Goal: Task Accomplishment & Management: Use online tool/utility

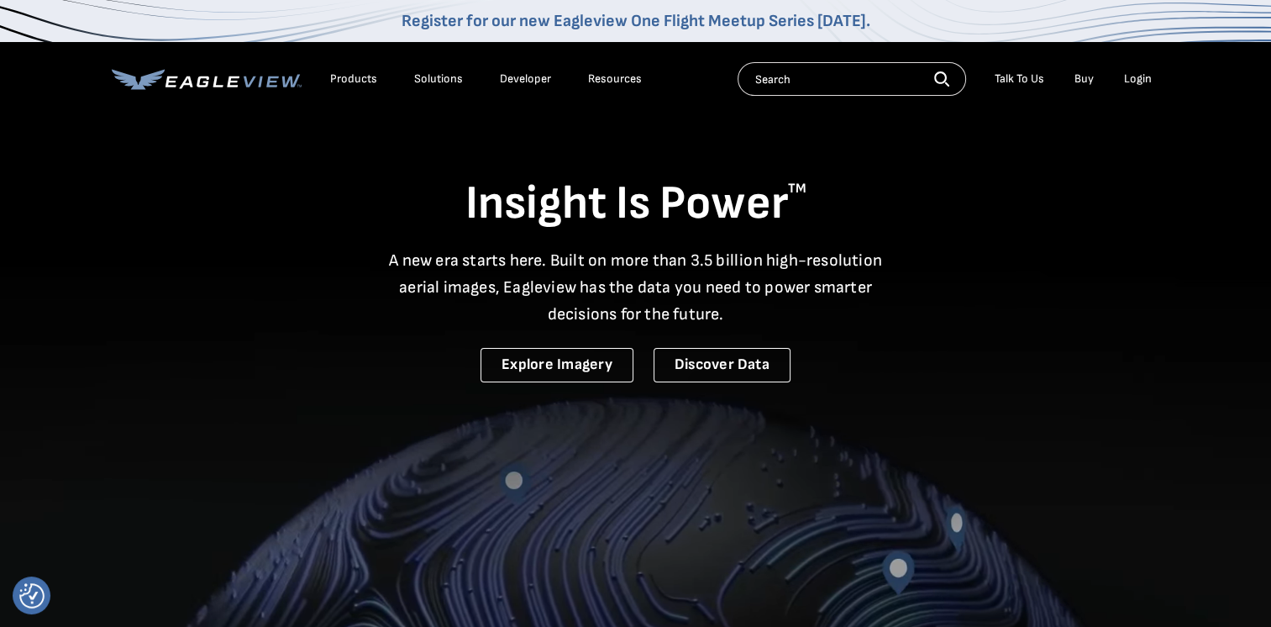
click at [1146, 79] on div "Login" at bounding box center [1138, 78] width 28 height 15
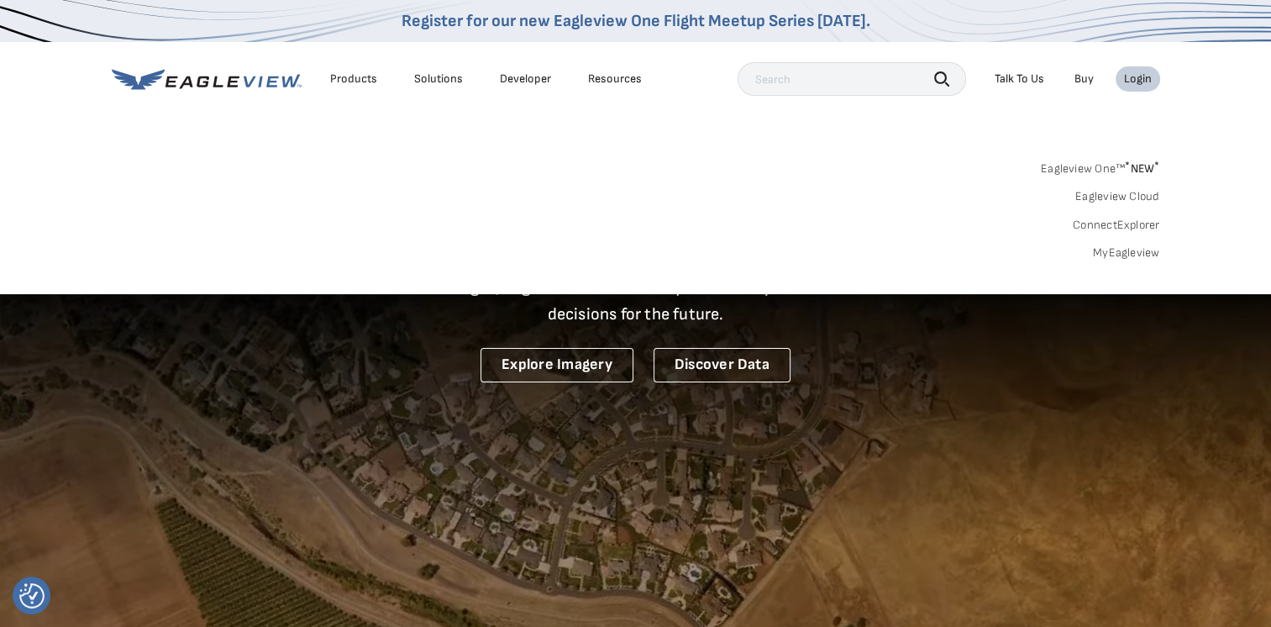
click at [1135, 252] on link "MyEagleview" at bounding box center [1126, 252] width 67 height 15
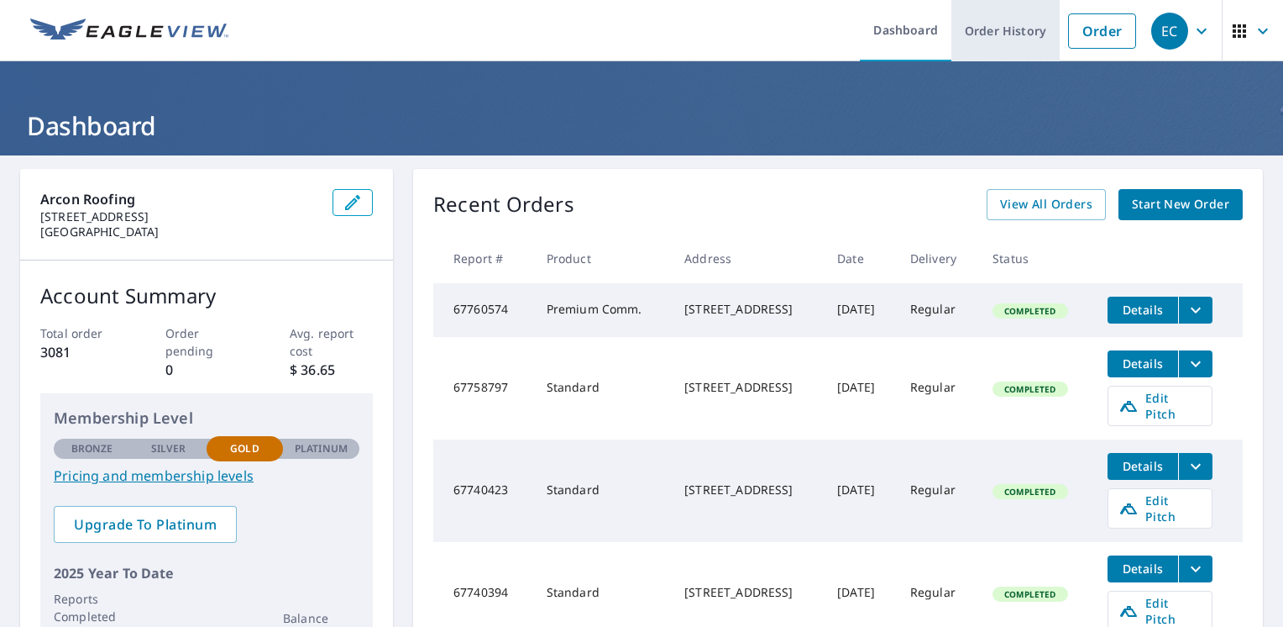
click at [979, 34] on link "Order History" at bounding box center [1006, 30] width 108 height 61
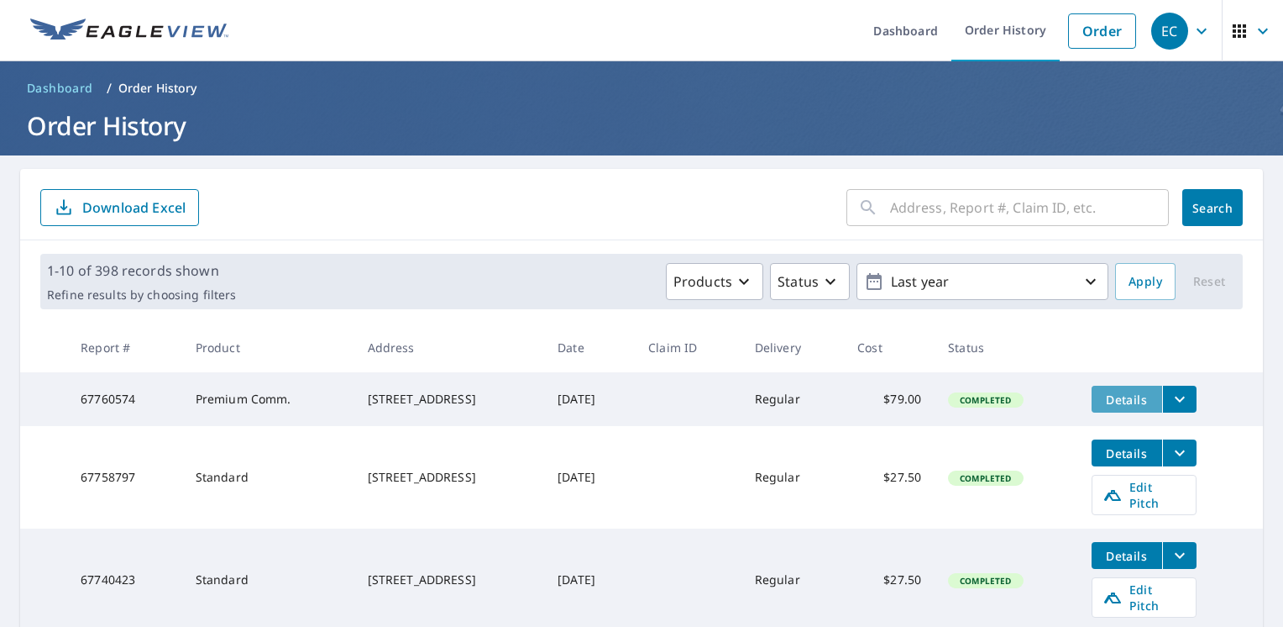
click at [1146, 399] on span "Details" at bounding box center [1127, 399] width 50 height 16
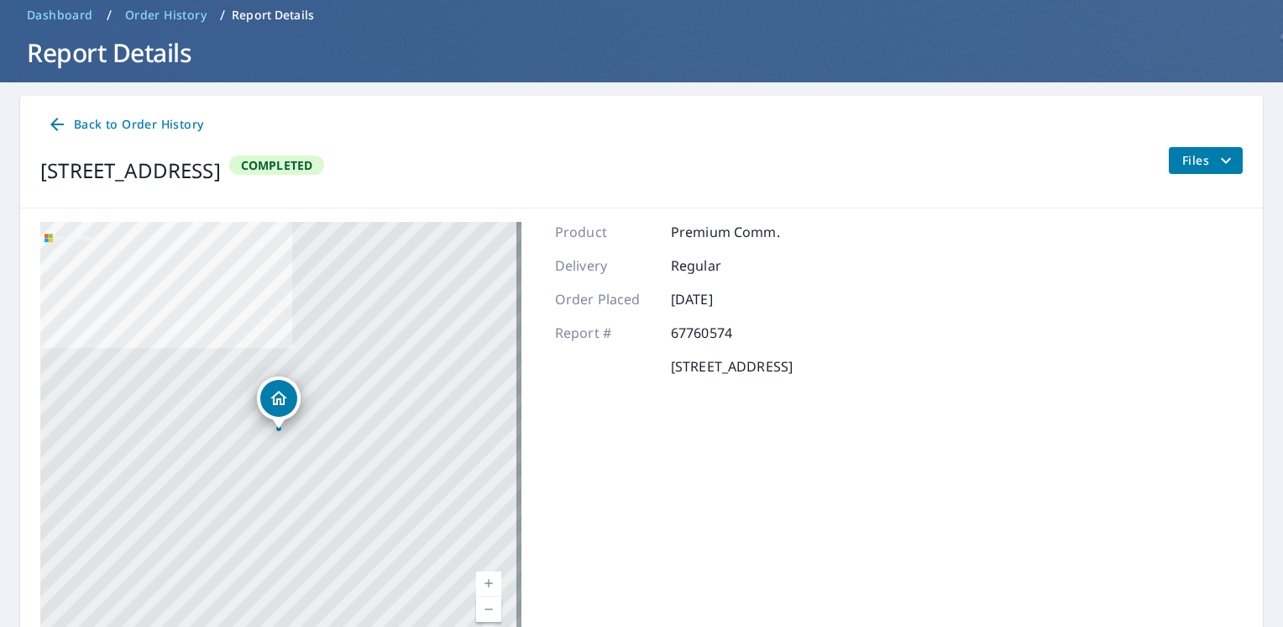
scroll to position [72, 0]
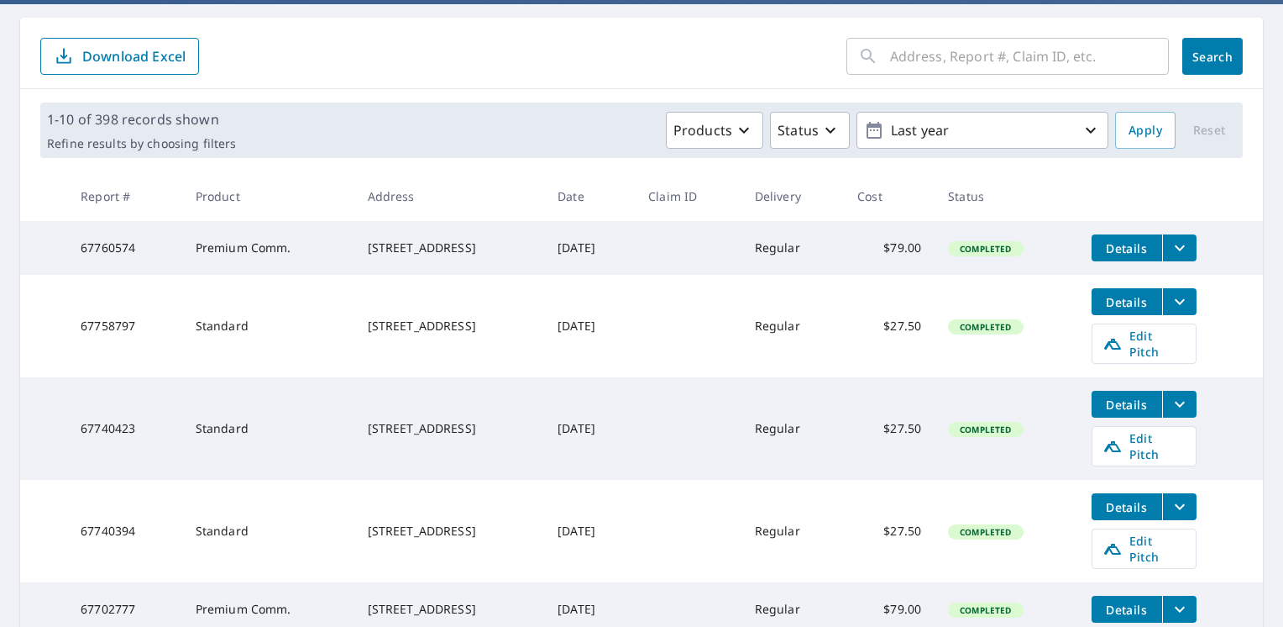
scroll to position [156, 0]
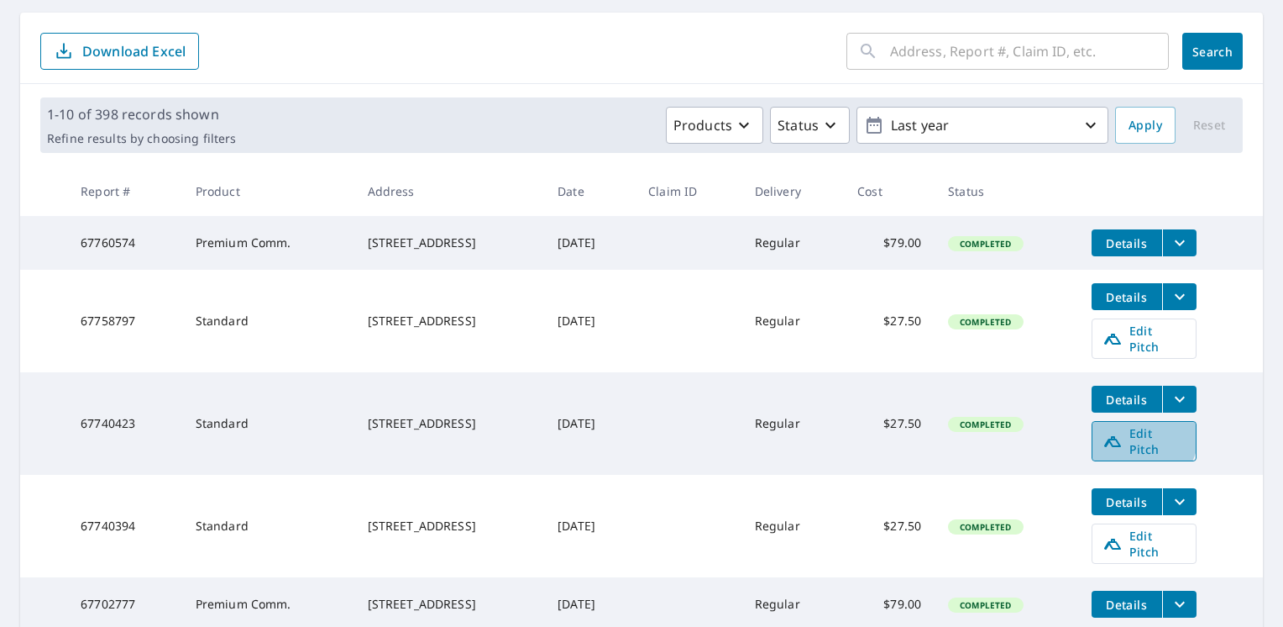
click at [1148, 430] on span "Edit Pitch" at bounding box center [1144, 441] width 83 height 32
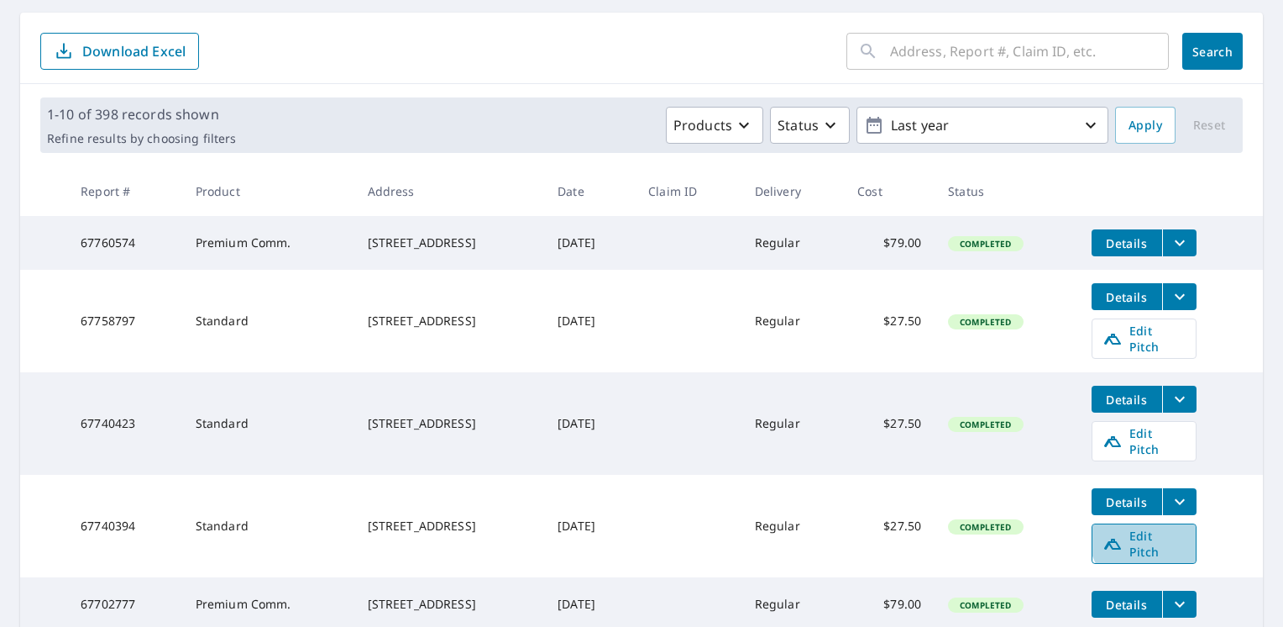
click at [1157, 527] on span "Edit Pitch" at bounding box center [1144, 543] width 83 height 32
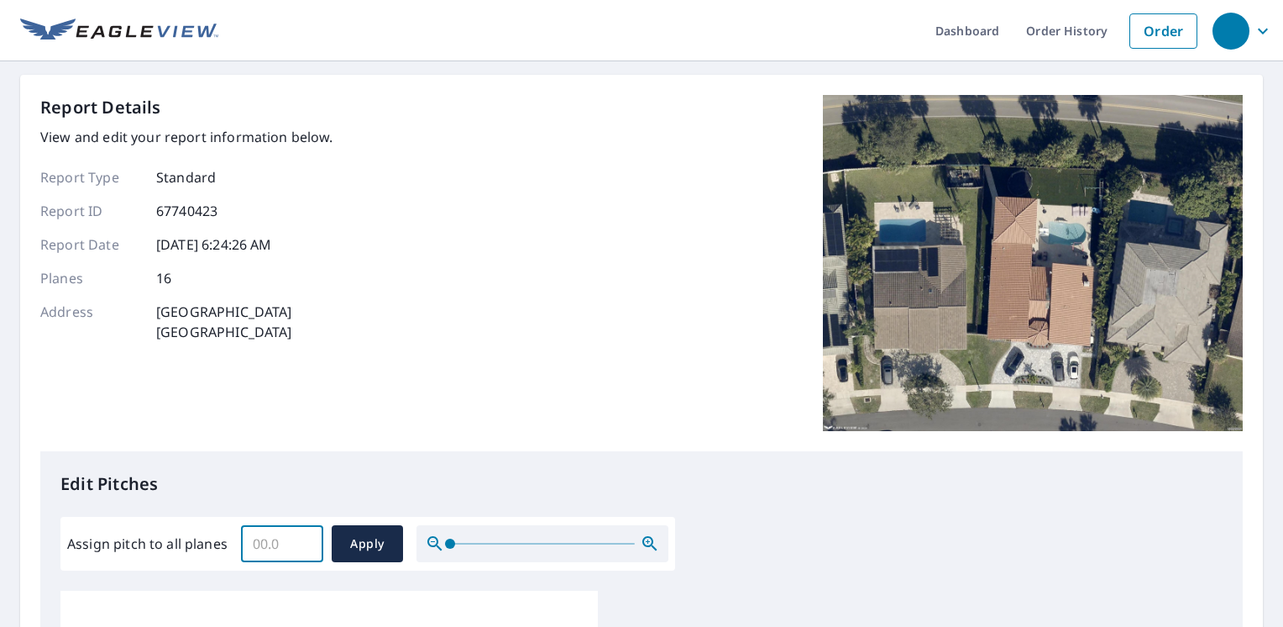
click at [291, 548] on input "Assign pitch to all planes" at bounding box center [282, 543] width 82 height 47
type input "5"
click at [380, 548] on span "Apply" at bounding box center [367, 543] width 45 height 21
type input "5"
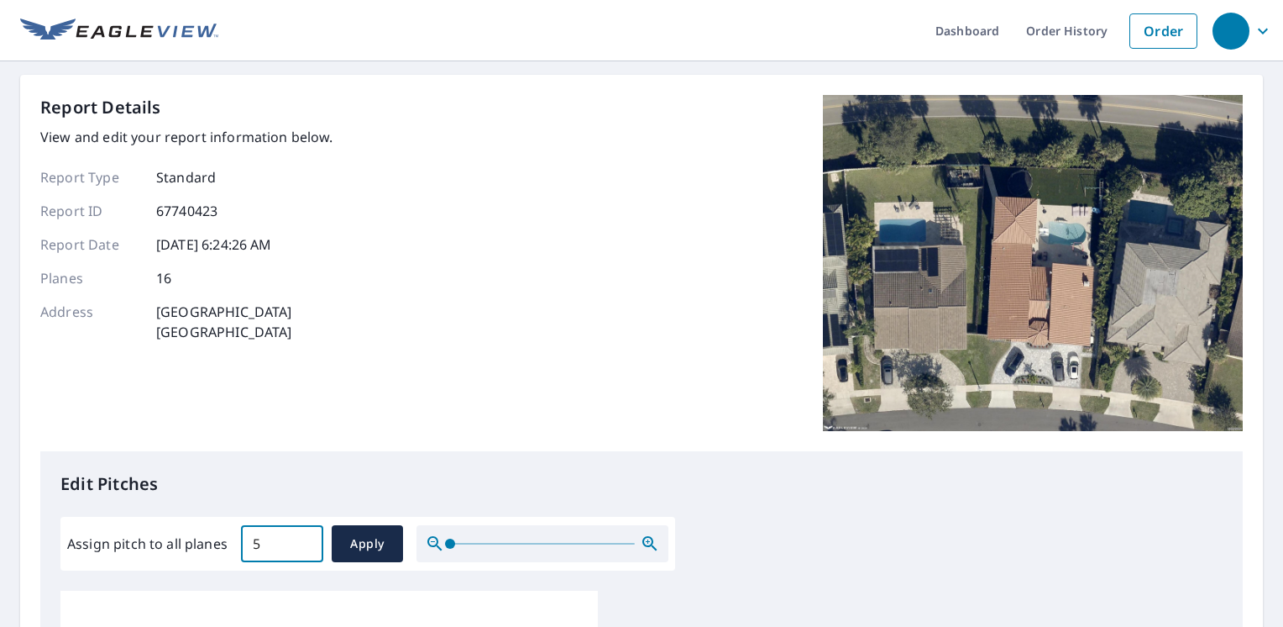
type input "5"
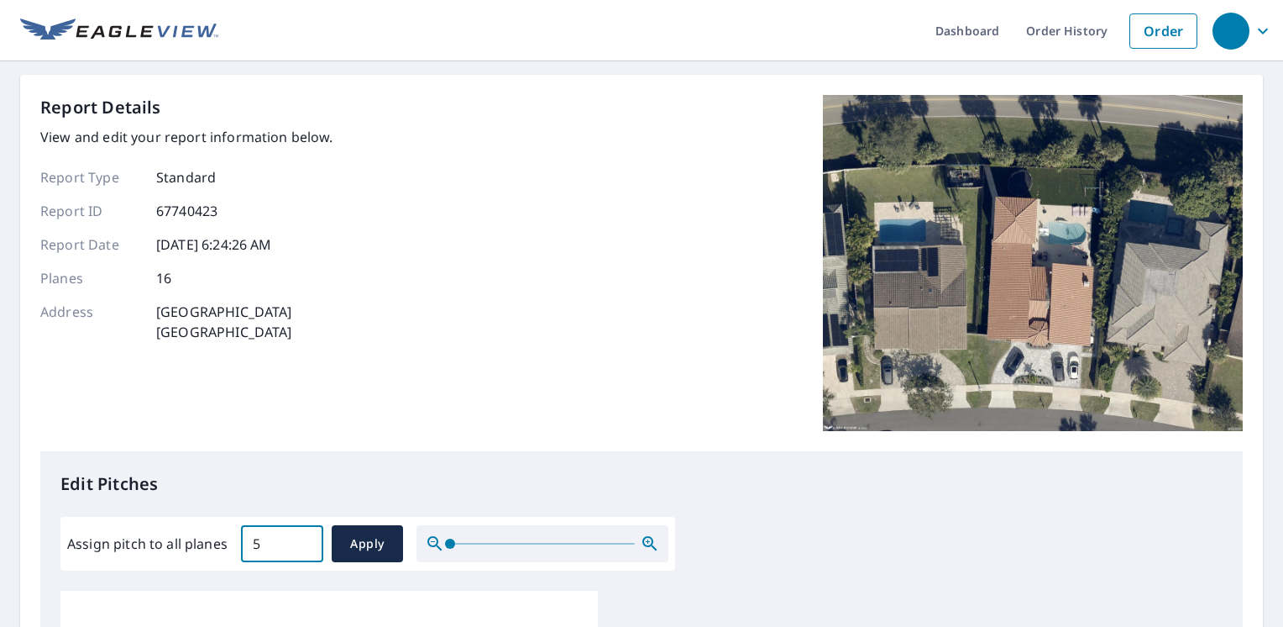
type input "5"
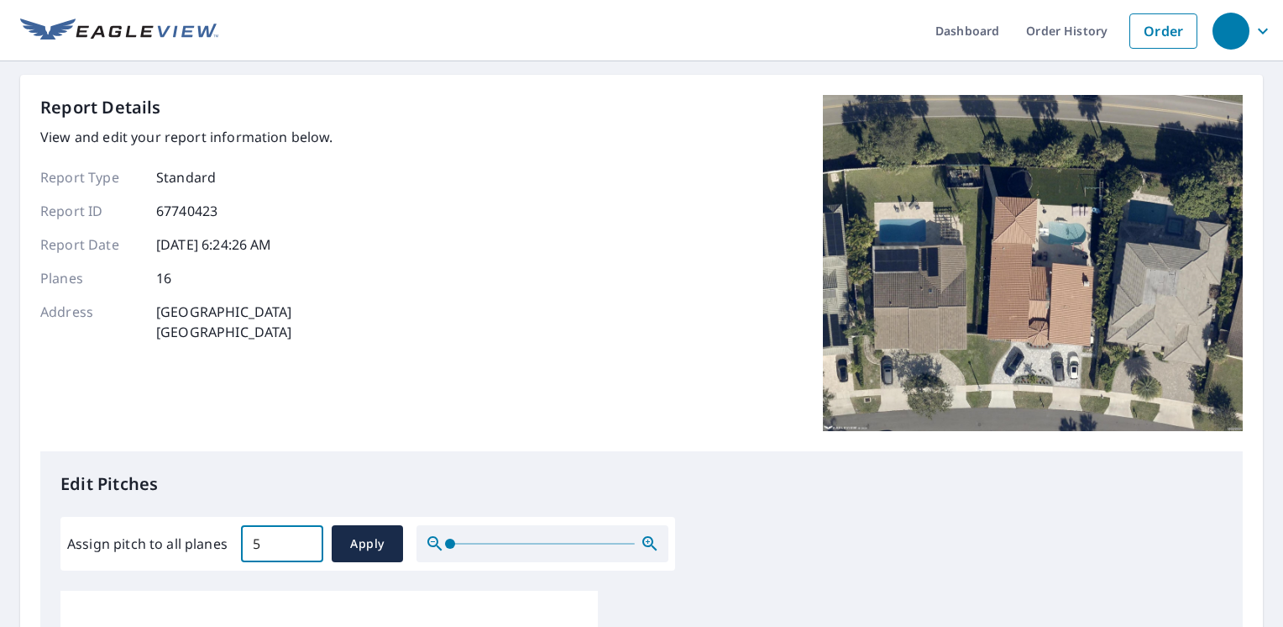
type input "5"
click at [351, 557] on button "Apply" at bounding box center [367, 543] width 71 height 37
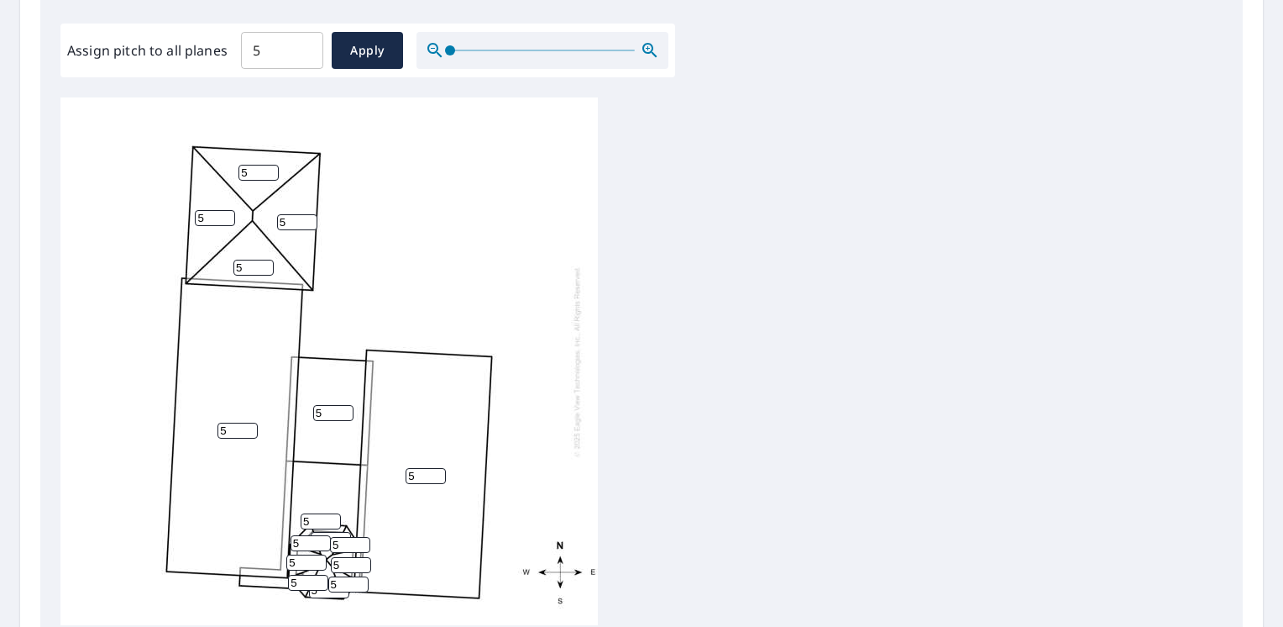
scroll to position [702, 0]
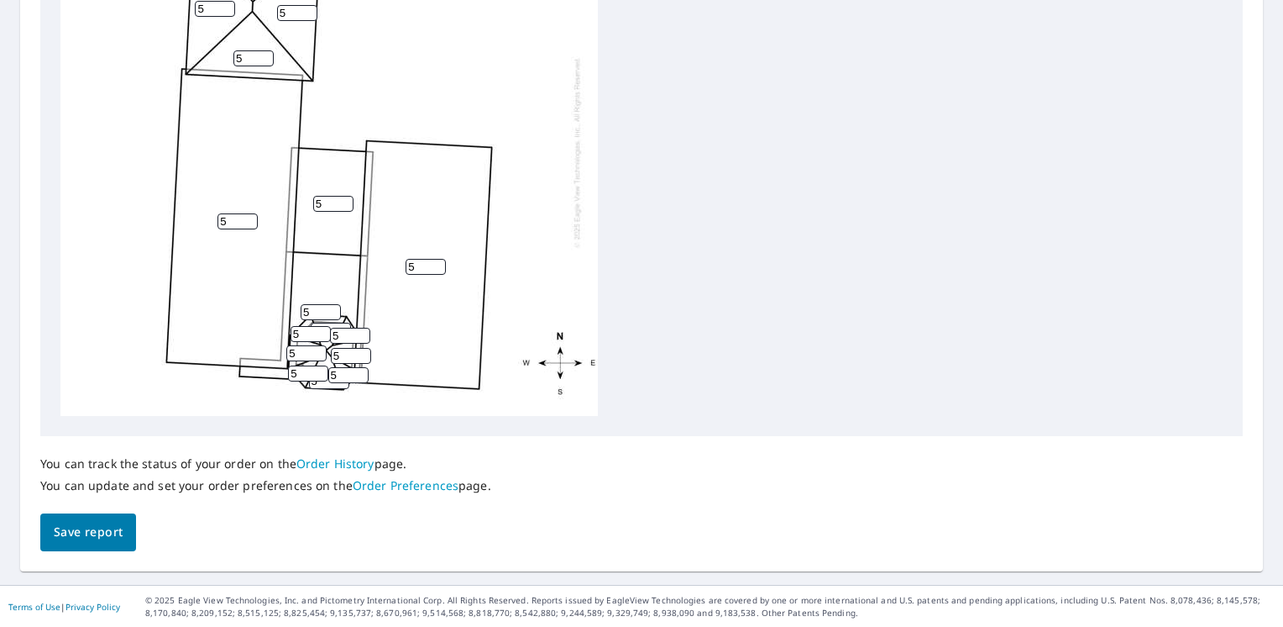
click at [97, 539] on span "Save report" at bounding box center [88, 532] width 69 height 21
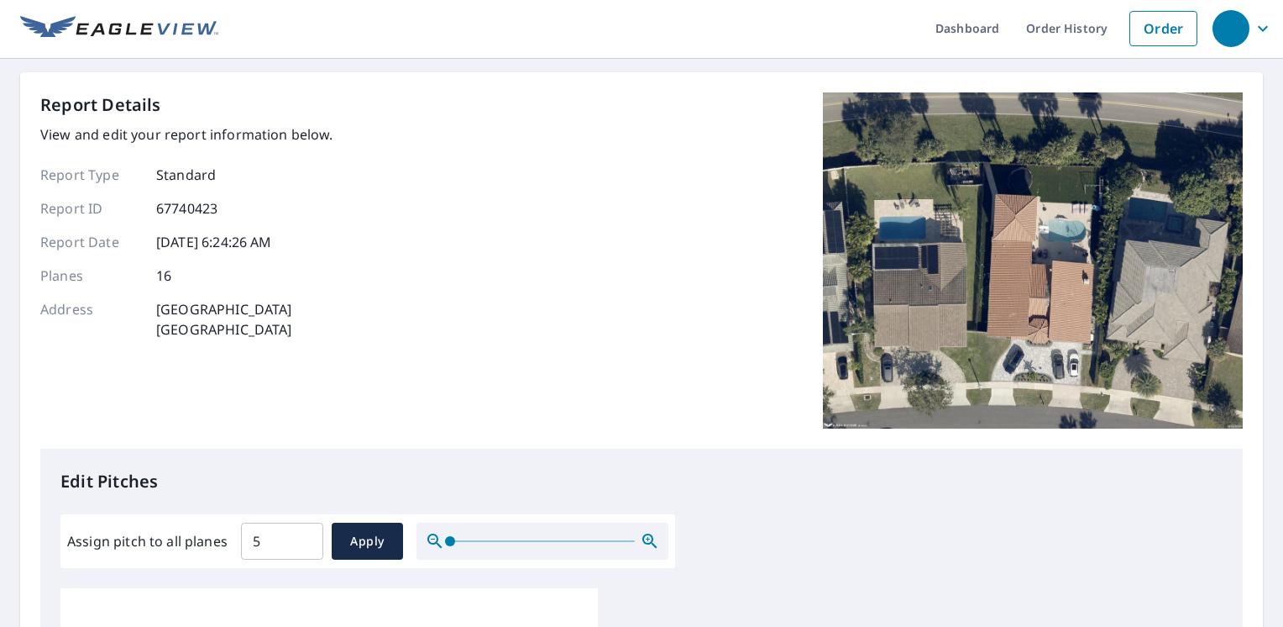
scroll to position [0, 0]
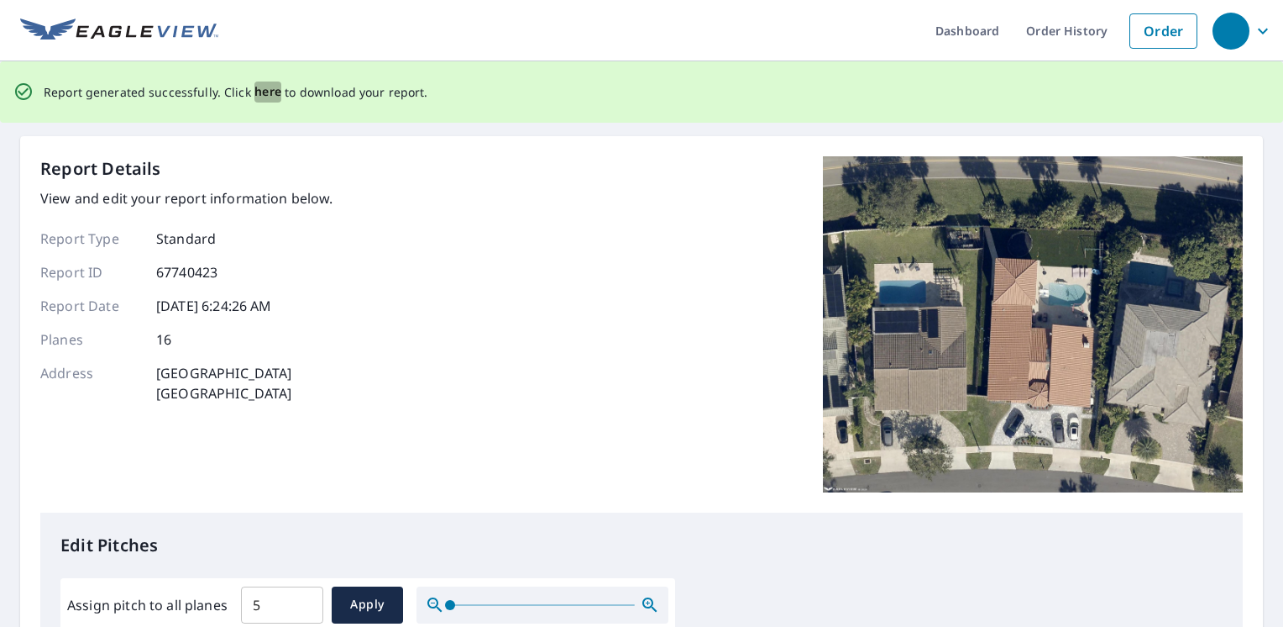
click at [266, 96] on span "here" at bounding box center [268, 91] width 28 height 21
click at [263, 92] on span "here" at bounding box center [268, 91] width 28 height 21
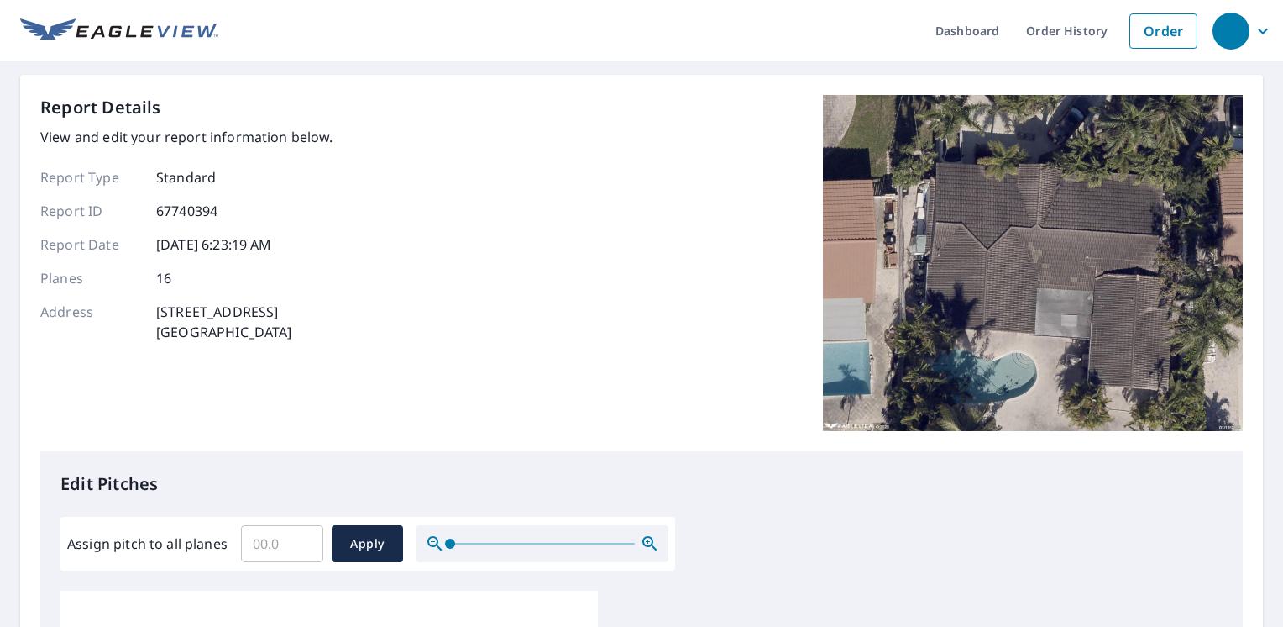
click at [794, 375] on div "Report Details View and edit your report information below. Report Type Standar…" at bounding box center [641, 273] width 1203 height 356
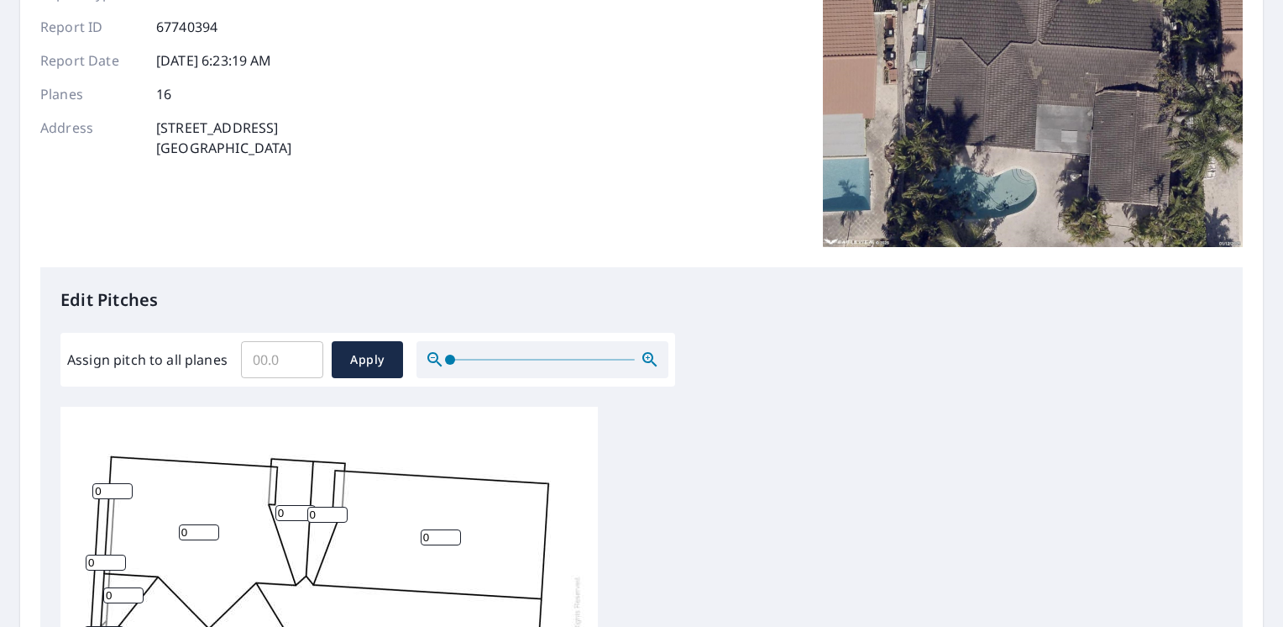
scroll to position [252, 0]
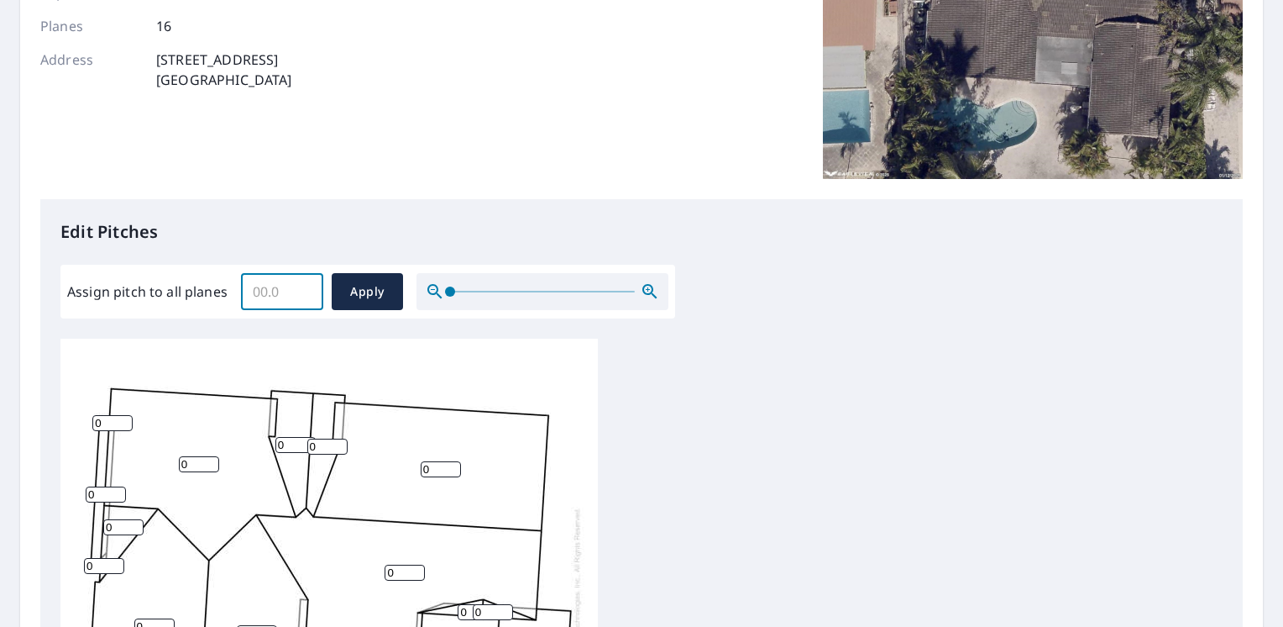
click at [275, 293] on input "Assign pitch to all planes" at bounding box center [282, 291] width 82 height 47
type input "4"
click at [364, 295] on span "Apply" at bounding box center [367, 291] width 45 height 21
type input "4"
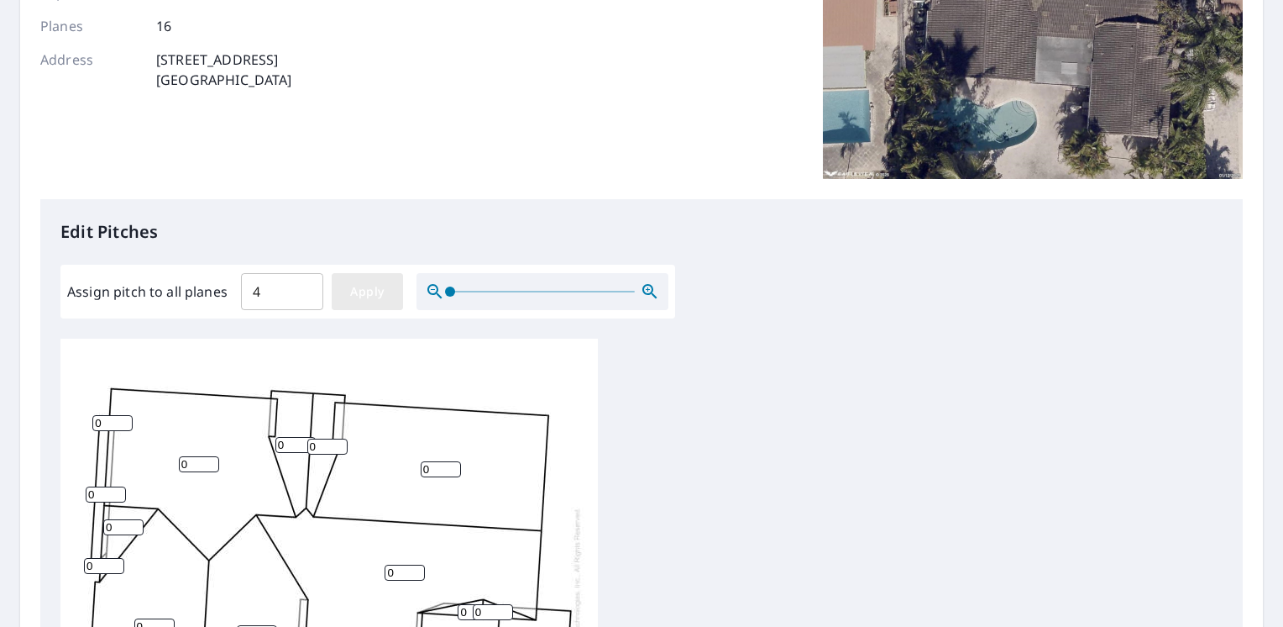
type input "4"
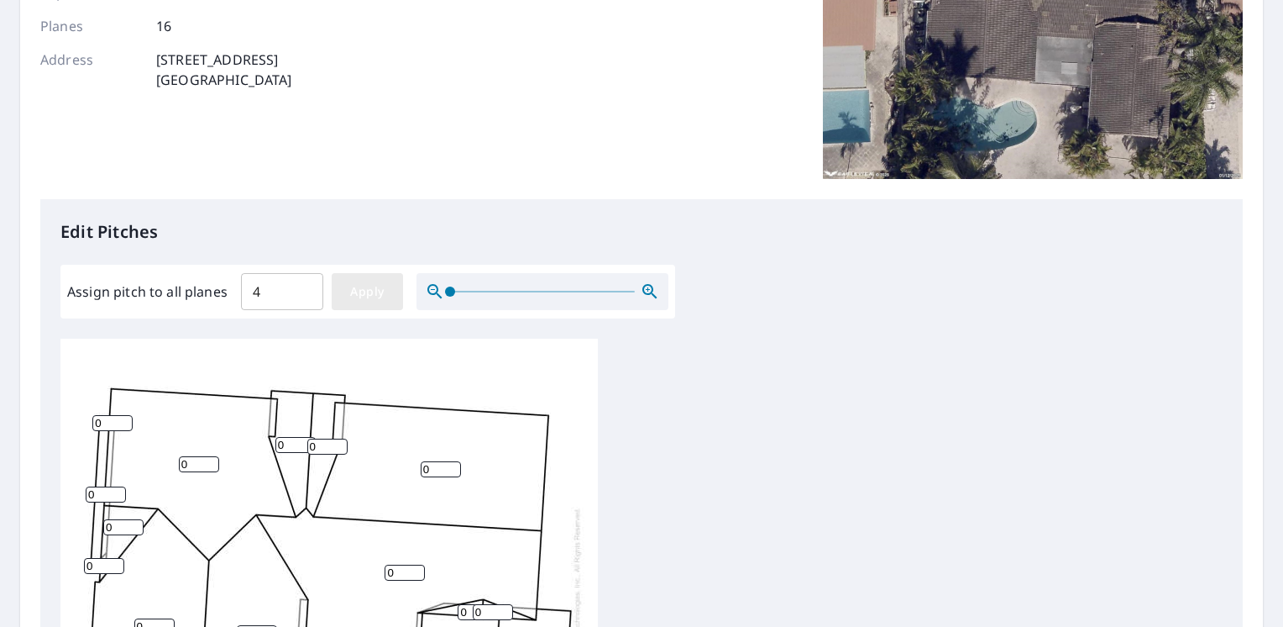
type input "4"
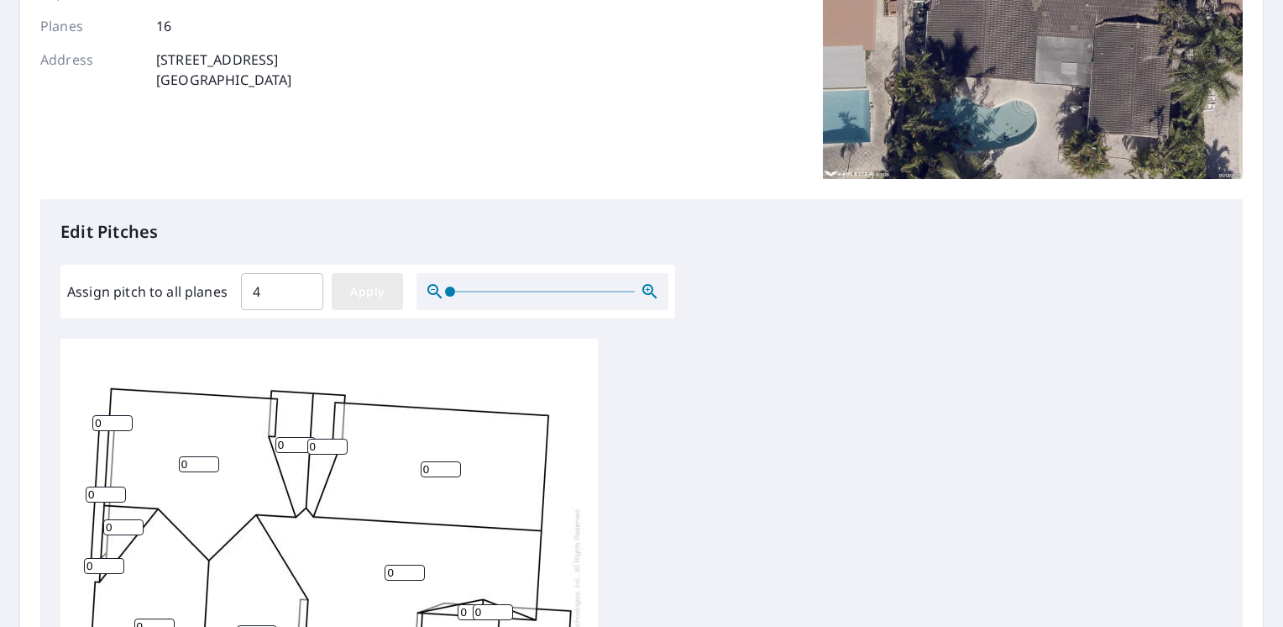
type input "4"
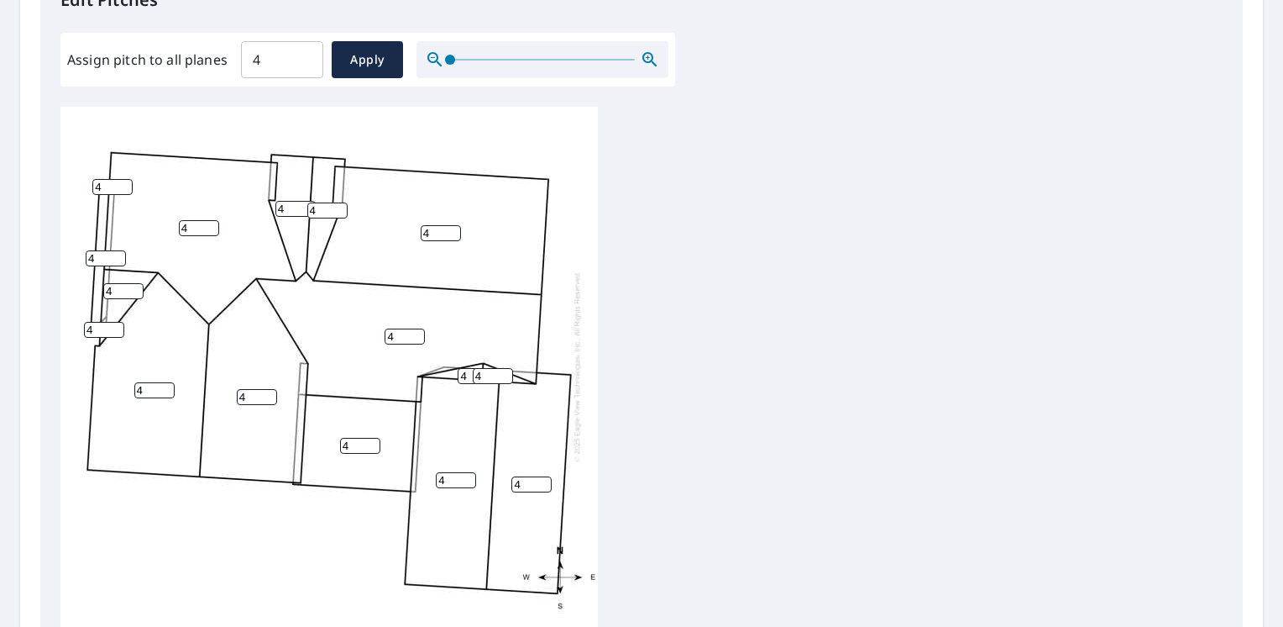
scroll to position [504, 0]
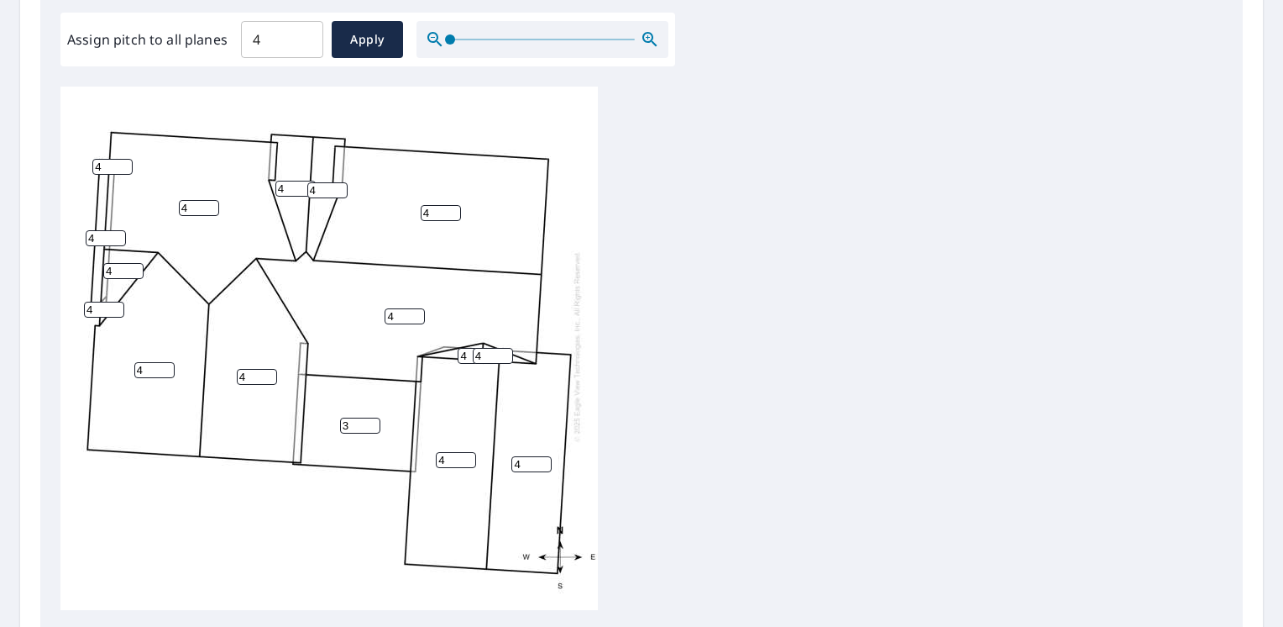
click at [370, 417] on input "3" at bounding box center [360, 425] width 40 height 16
click at [370, 417] on input "2" at bounding box center [360, 425] width 40 height 16
click at [370, 417] on input "1" at bounding box center [360, 425] width 40 height 16
type input "0"
click at [370, 417] on input "0" at bounding box center [360, 425] width 40 height 16
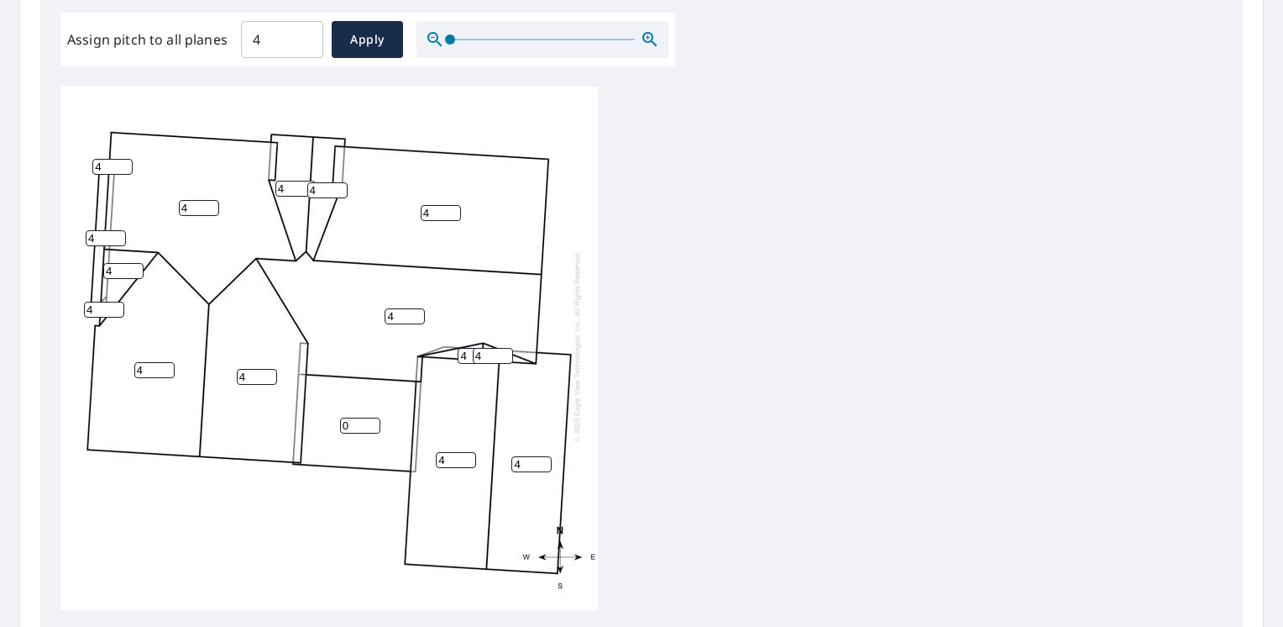
click at [775, 364] on div "4 4 4 4 4 4 4 0 4 4 4 4 4 4 4 4" at bounding box center [641, 350] width 1162 height 527
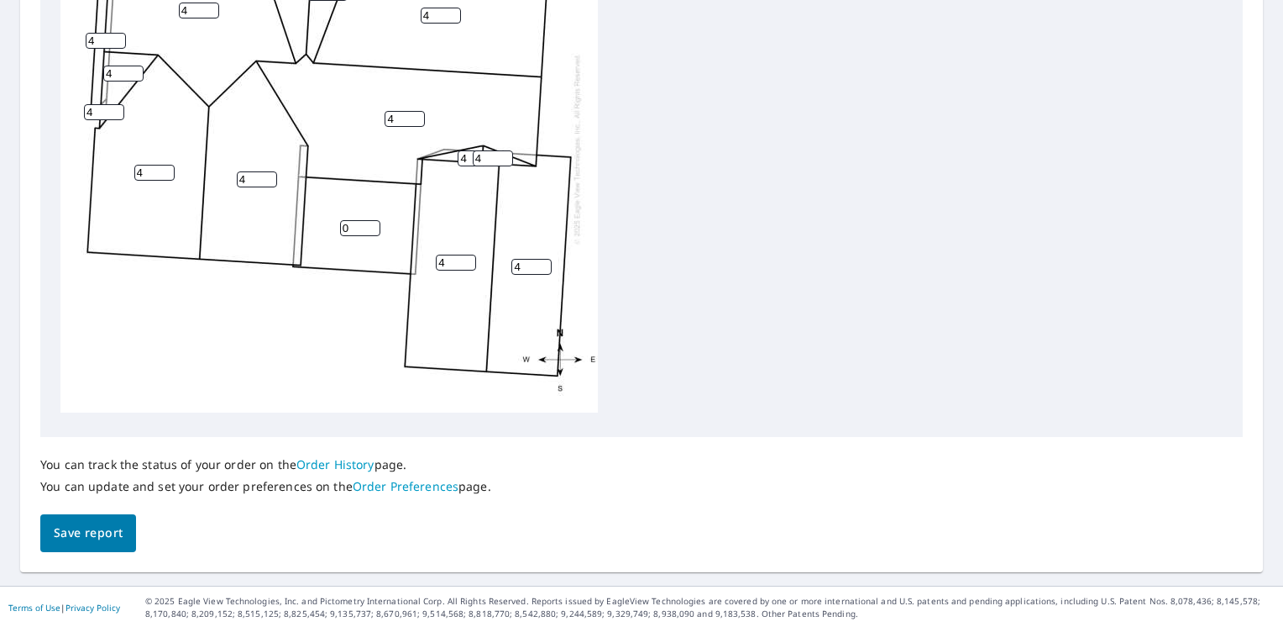
scroll to position [702, 0]
click at [66, 530] on span "Save report" at bounding box center [88, 532] width 69 height 21
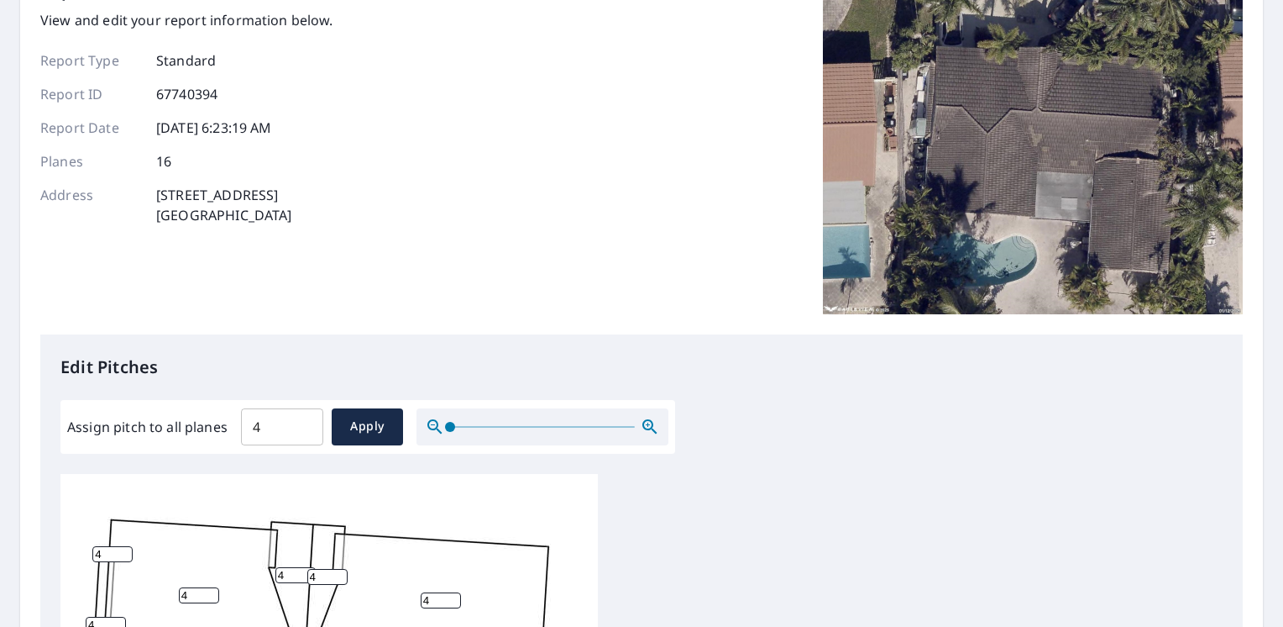
scroll to position [0, 0]
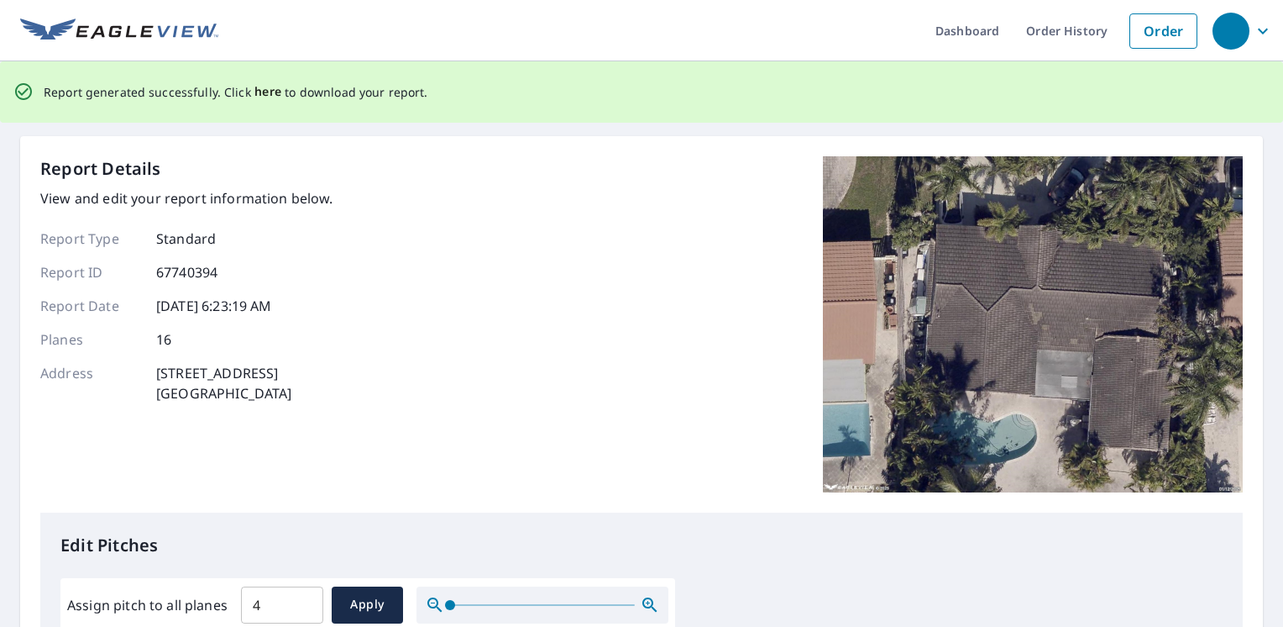
click at [254, 89] on span "here" at bounding box center [268, 91] width 28 height 21
